Goal: Entertainment & Leisure: Consume media (video, audio)

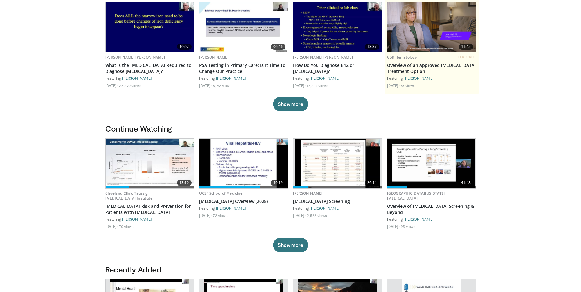
scroll to position [61, 0]
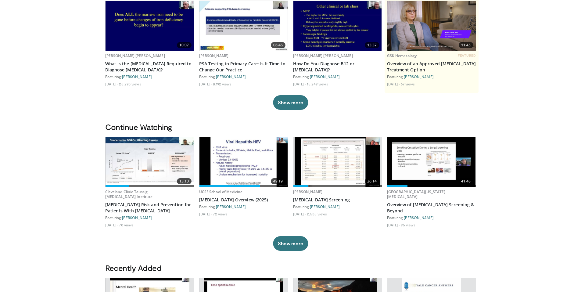
click at [150, 163] on img at bounding box center [149, 162] width 88 height 50
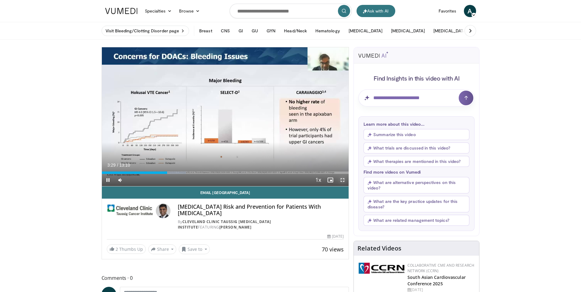
click at [345, 179] on span "Video Player" at bounding box center [342, 180] width 12 height 12
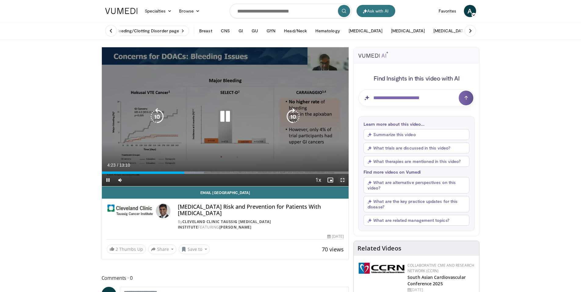
drag, startPoint x: 343, startPoint y: 181, endPoint x: 343, endPoint y: 204, distance: 22.9
click at [343, 181] on span "Video Player" at bounding box center [342, 180] width 12 height 12
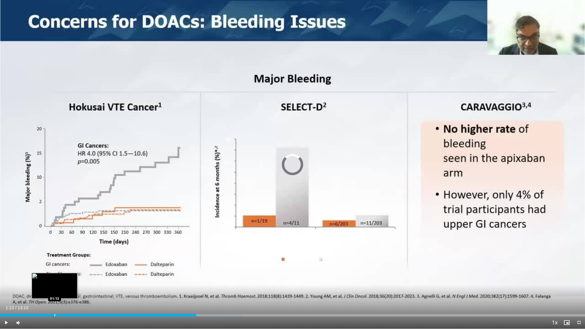
click at [55, 291] on div "Loaded : 41.43% 04:24 01:13" at bounding box center [292, 314] width 585 height 6
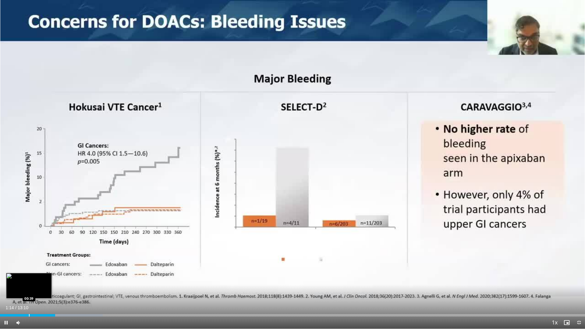
click at [29, 291] on div "Loaded : 17.57% 01:14 00:39" at bounding box center [292, 314] width 585 height 6
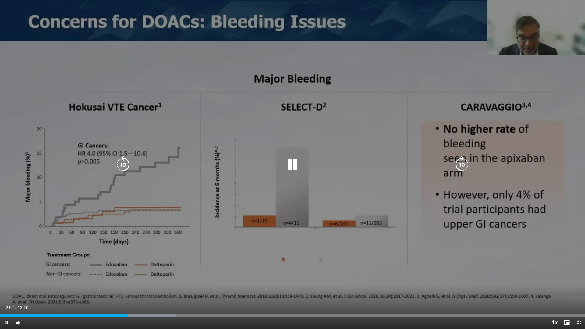
click at [297, 165] on icon "Video Player" at bounding box center [292, 164] width 17 height 17
click at [297, 170] on icon "Video Player" at bounding box center [292, 164] width 17 height 17
click at [295, 166] on icon "Video Player" at bounding box center [292, 164] width 17 height 17
click at [295, 162] on icon "Video Player" at bounding box center [292, 164] width 17 height 17
click at [583, 211] on div "20 seconds Tap to unmute" at bounding box center [292, 164] width 585 height 329
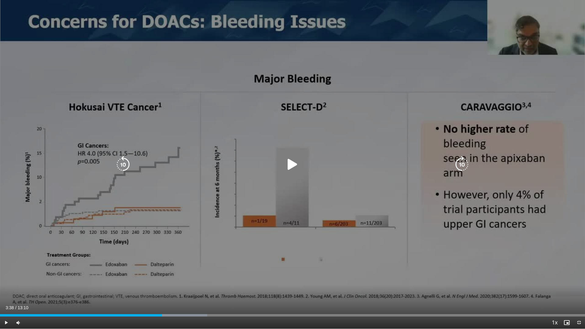
click at [583, 211] on div "20 seconds Tap to unmute" at bounding box center [292, 164] width 585 height 329
click at [303, 170] on div "Video Player" at bounding box center [292, 164] width 351 height 12
click at [287, 163] on icon "Video Player" at bounding box center [292, 164] width 17 height 17
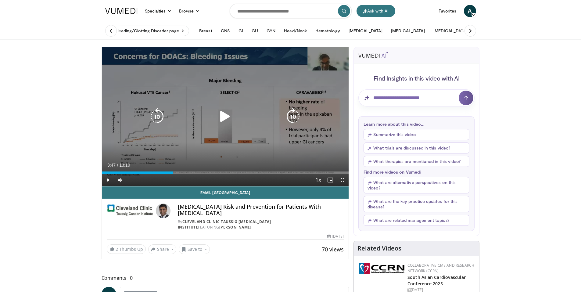
click at [225, 117] on icon "Video Player" at bounding box center [224, 116] width 17 height 17
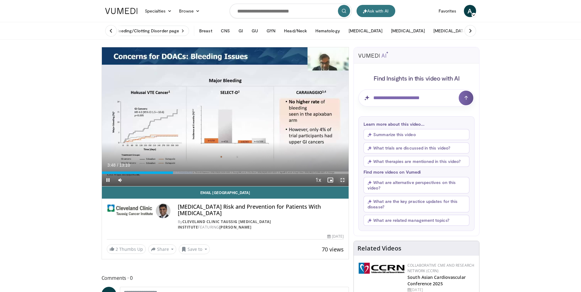
click at [343, 182] on span "Video Player" at bounding box center [342, 180] width 12 height 12
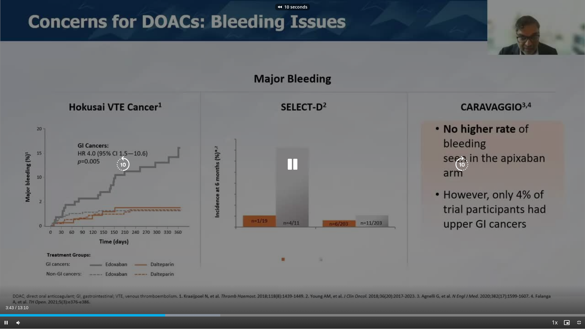
click at [293, 168] on icon "Video Player" at bounding box center [292, 164] width 17 height 17
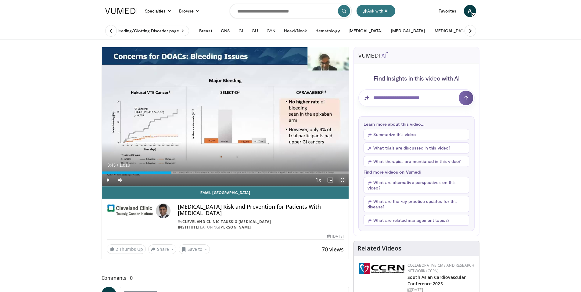
click at [347, 183] on span "Video Player" at bounding box center [342, 180] width 12 height 12
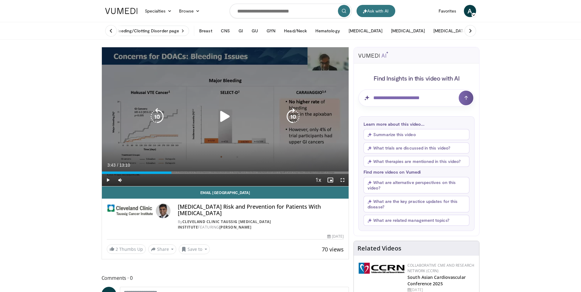
click at [226, 112] on icon "Video Player" at bounding box center [224, 116] width 17 height 17
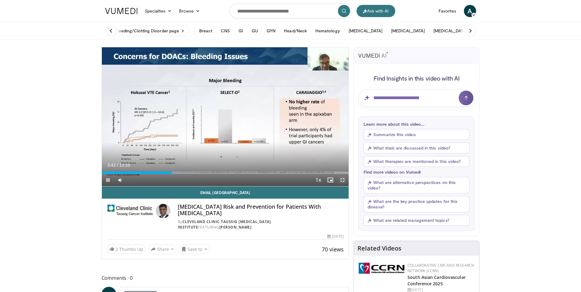
click at [343, 179] on span "Video Player" at bounding box center [342, 180] width 12 height 12
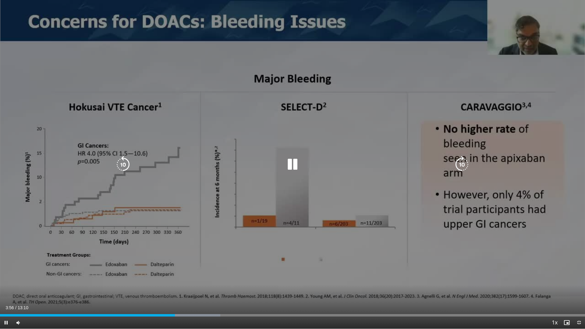
click at [297, 167] on icon "Video Player" at bounding box center [292, 164] width 17 height 17
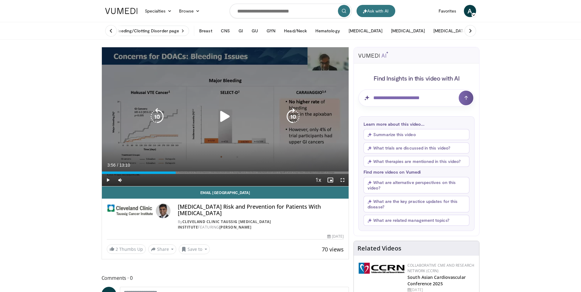
click at [220, 114] on icon "Video Player" at bounding box center [224, 116] width 17 height 17
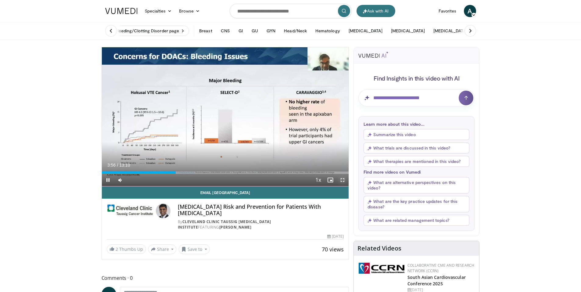
drag, startPoint x: 343, startPoint y: 179, endPoint x: 343, endPoint y: 200, distance: 21.3
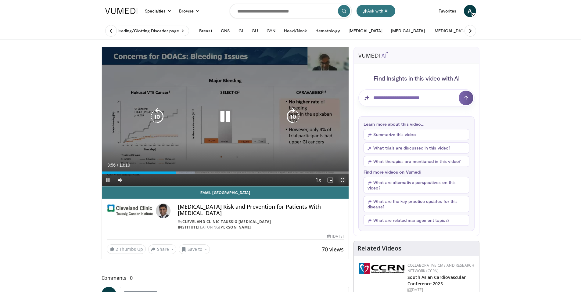
click at [343, 179] on span "Video Player" at bounding box center [342, 180] width 12 height 12
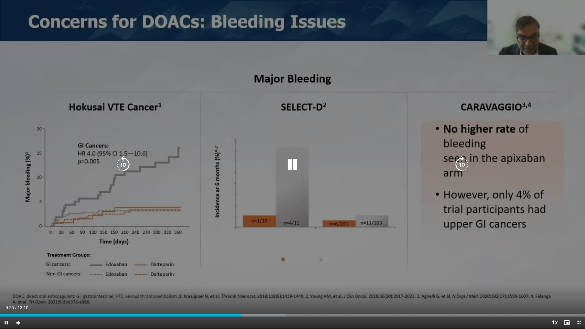
click at [283, 166] on div "Video Player" at bounding box center [292, 164] width 351 height 12
click at [287, 166] on icon "Video Player" at bounding box center [292, 164] width 17 height 17
click at [293, 168] on icon "Video Player" at bounding box center [292, 164] width 17 height 17
click at [295, 163] on icon "Video Player" at bounding box center [292, 164] width 17 height 17
click at [297, 158] on icon "Video Player" at bounding box center [292, 164] width 17 height 17
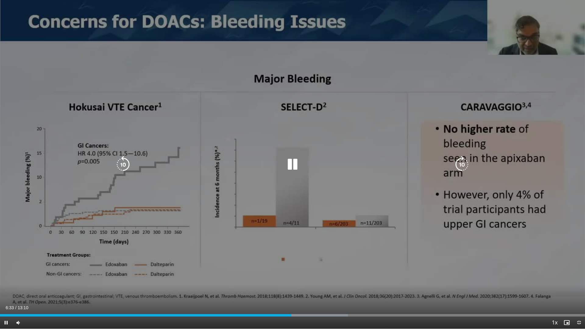
click at [280, 169] on div "Video Player" at bounding box center [292, 164] width 351 height 12
click at [298, 163] on icon "Video Player" at bounding box center [292, 164] width 17 height 17
click at [297, 164] on icon "Video Player" at bounding box center [292, 164] width 17 height 17
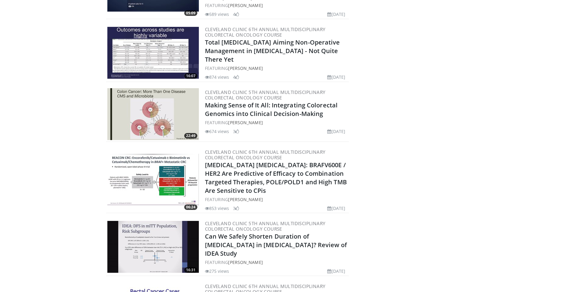
scroll to position [396, 0]
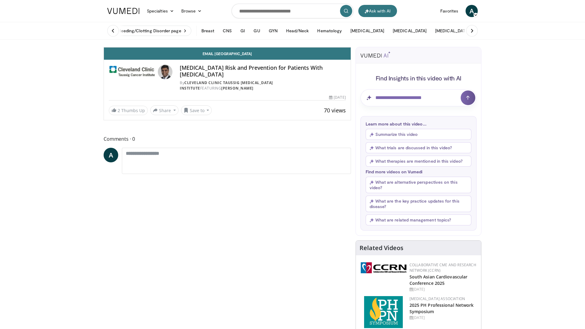
click at [236, 56] on icon "Video Player" at bounding box center [227, 47] width 17 height 17
click at [351, 47] on div "10 seconds Tap to unmute" at bounding box center [227, 47] width 247 height 0
click at [260, 47] on div "10 seconds Tap to unmute" at bounding box center [227, 47] width 247 height 0
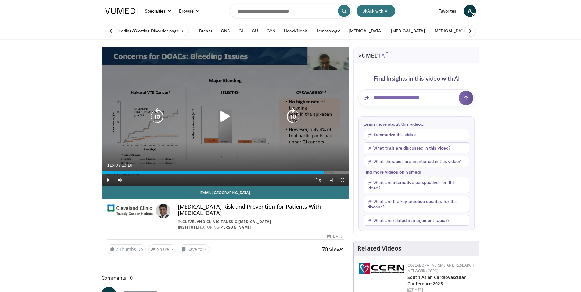
click at [232, 114] on icon "Video Player" at bounding box center [224, 116] width 17 height 17
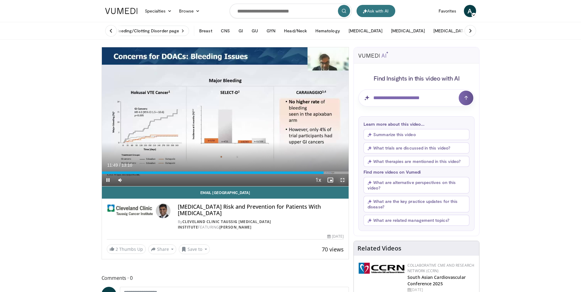
click at [343, 180] on span "Video Player" at bounding box center [342, 180] width 12 height 12
click at [341, 183] on span "Video Player" at bounding box center [342, 180] width 12 height 12
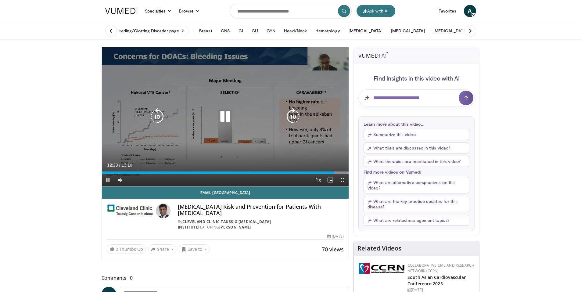
click at [225, 119] on icon "Video Player" at bounding box center [224, 116] width 17 height 17
